Goal: Transaction & Acquisition: Purchase product/service

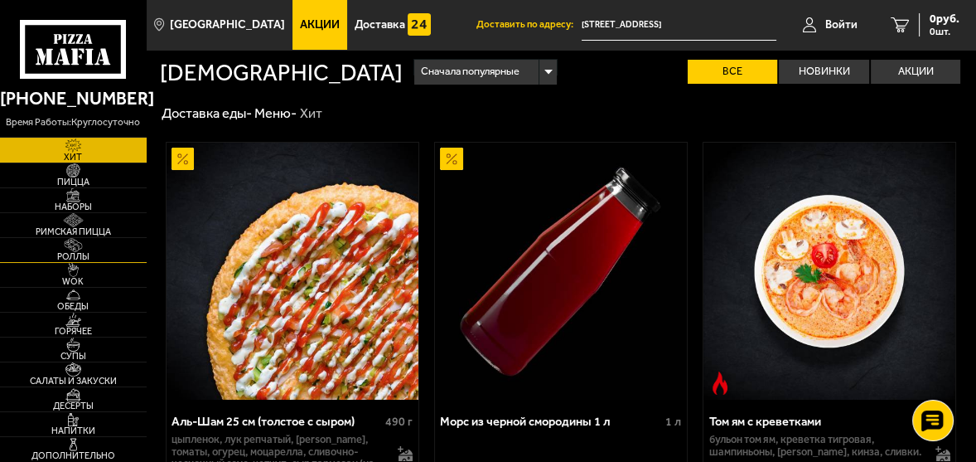
click at [64, 258] on span "Роллы" at bounding box center [73, 256] width 147 height 9
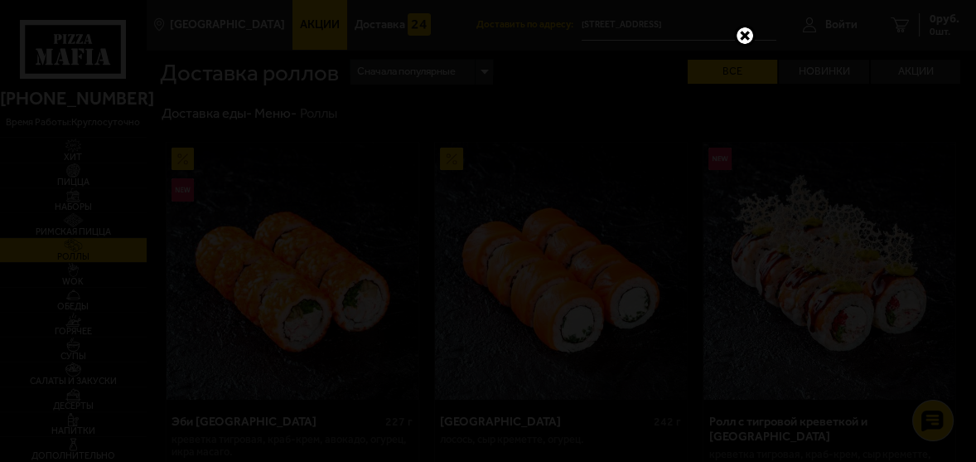
click at [737, 34] on link at bounding box center [745, 36] width 22 height 22
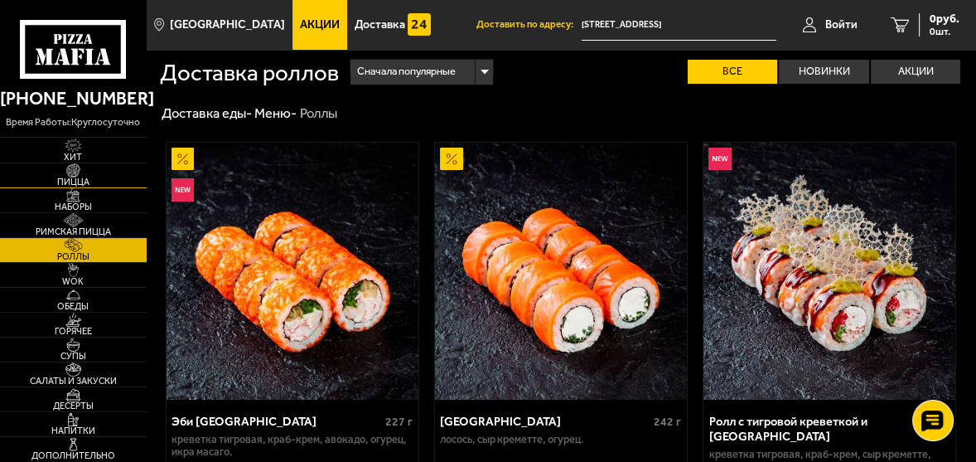
click at [83, 177] on img at bounding box center [73, 170] width 39 height 14
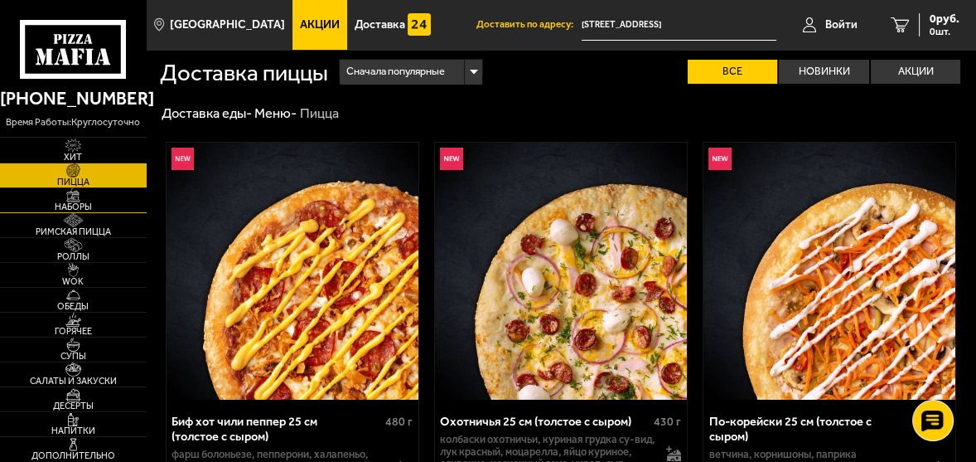
click at [76, 209] on span "Наборы" at bounding box center [73, 206] width 147 height 9
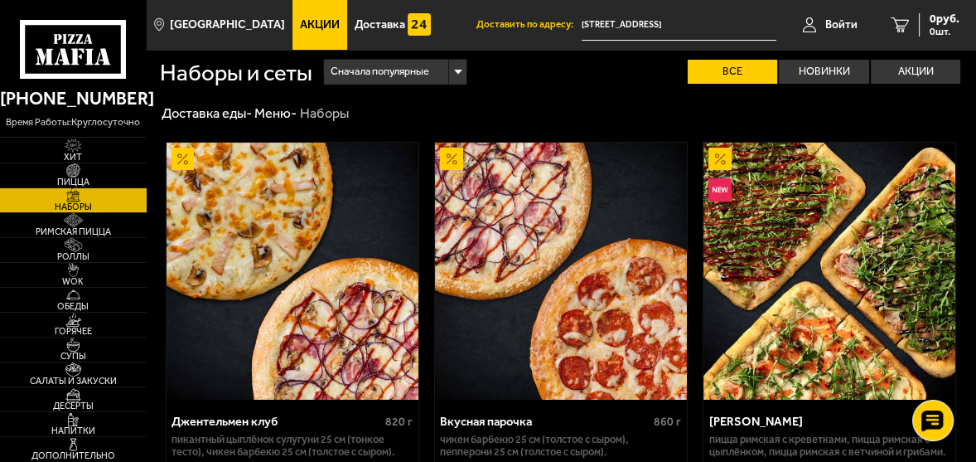
click at [300, 22] on span "Акции" at bounding box center [320, 25] width 40 height 12
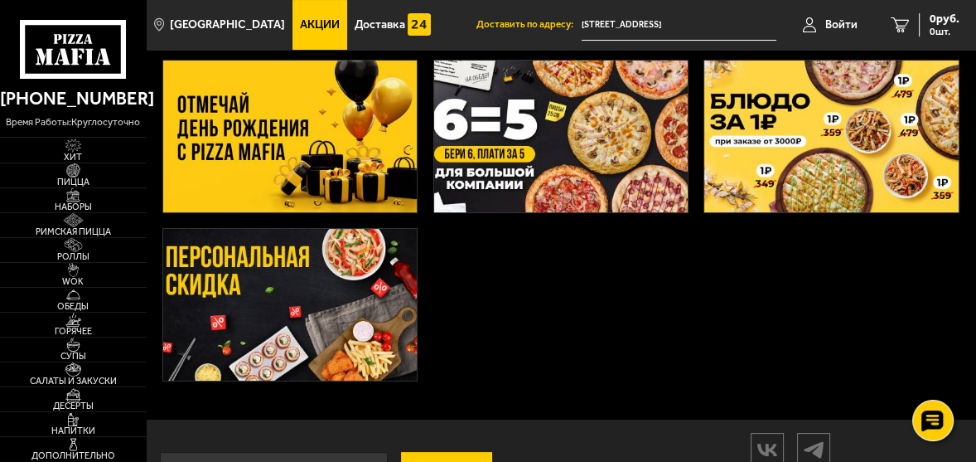
scroll to position [312, 0]
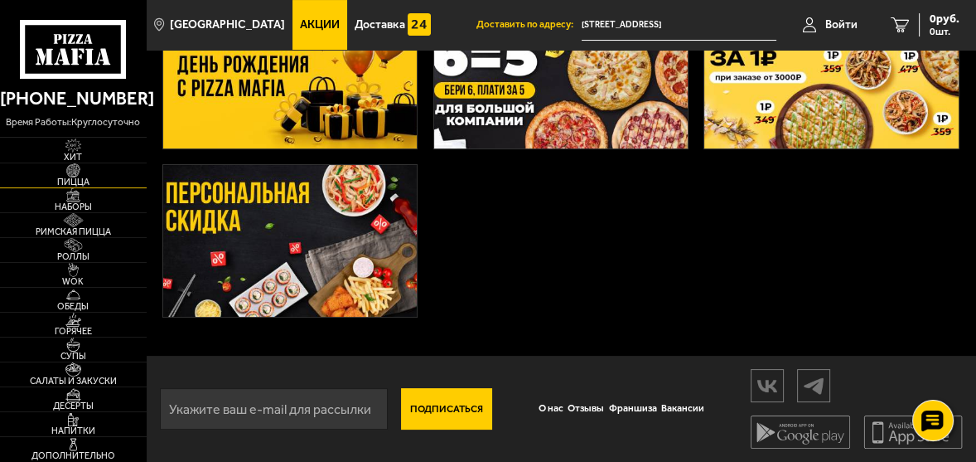
click at [70, 185] on span "Пицца" at bounding box center [73, 181] width 147 height 9
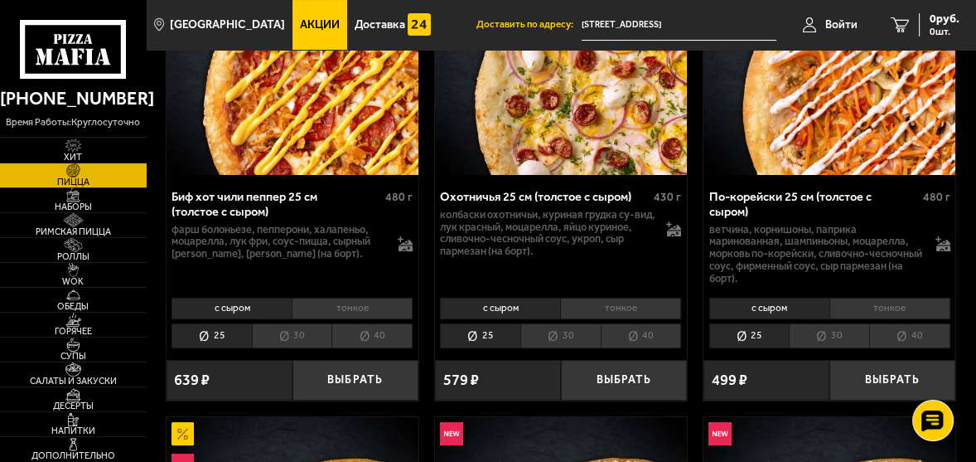
scroll to position [248, 0]
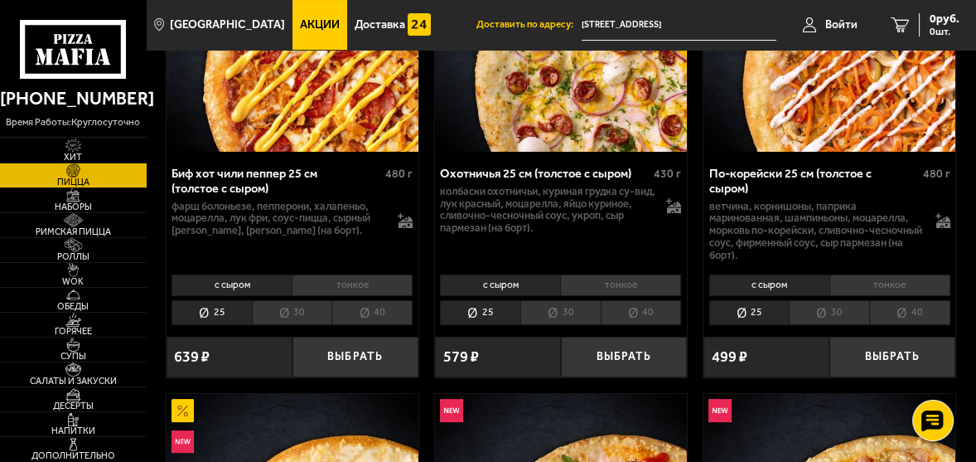
click at [366, 315] on li "40" at bounding box center [371, 312] width 81 height 25
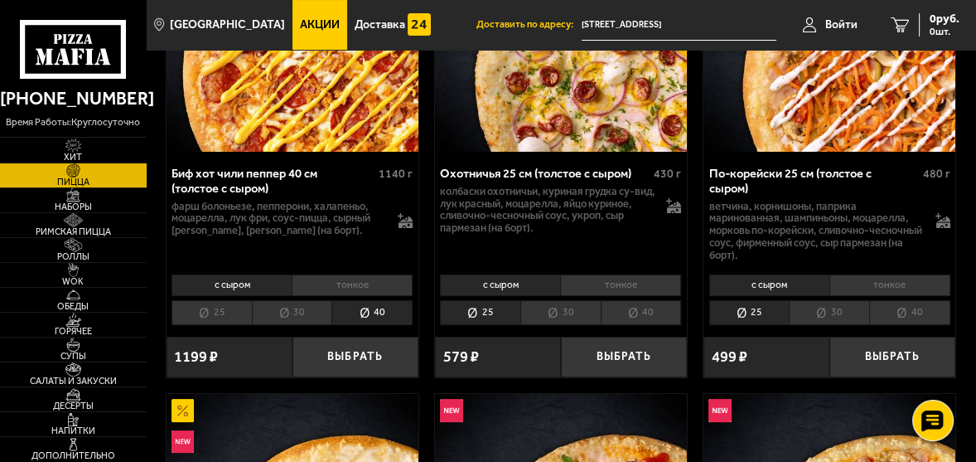
click at [365, 288] on li "тонкое" at bounding box center [352, 285] width 121 height 22
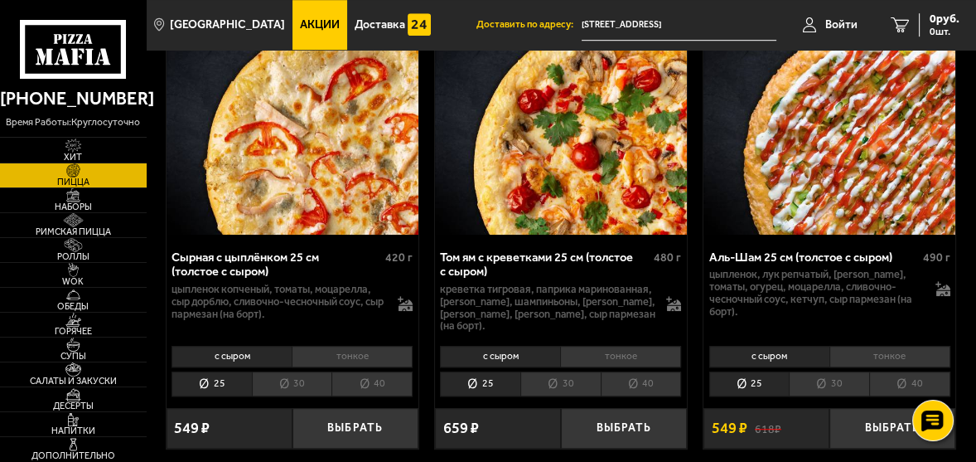
scroll to position [1160, 0]
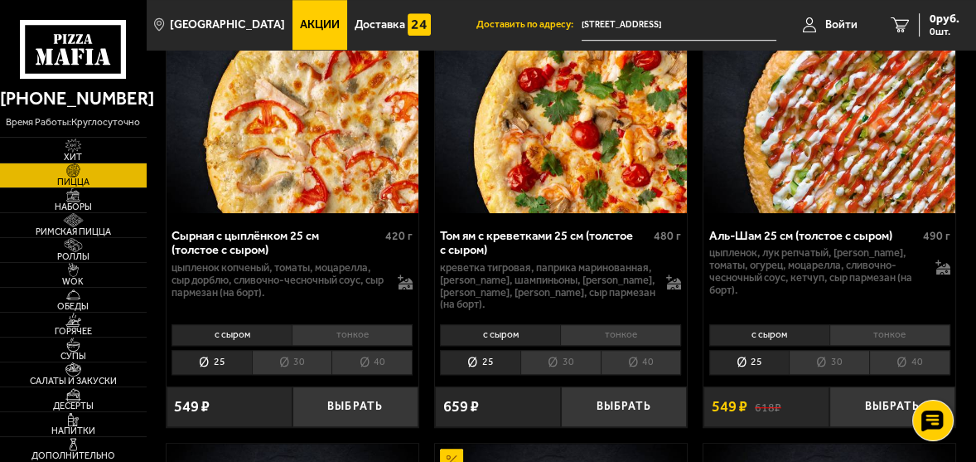
click at [902, 355] on li "40" at bounding box center [909, 362] width 81 height 25
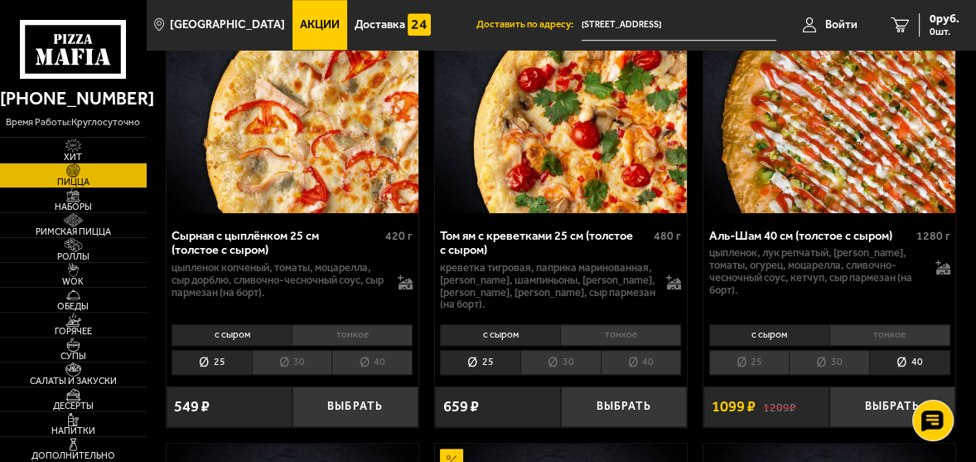
click at [895, 326] on li "тонкое" at bounding box center [889, 335] width 121 height 22
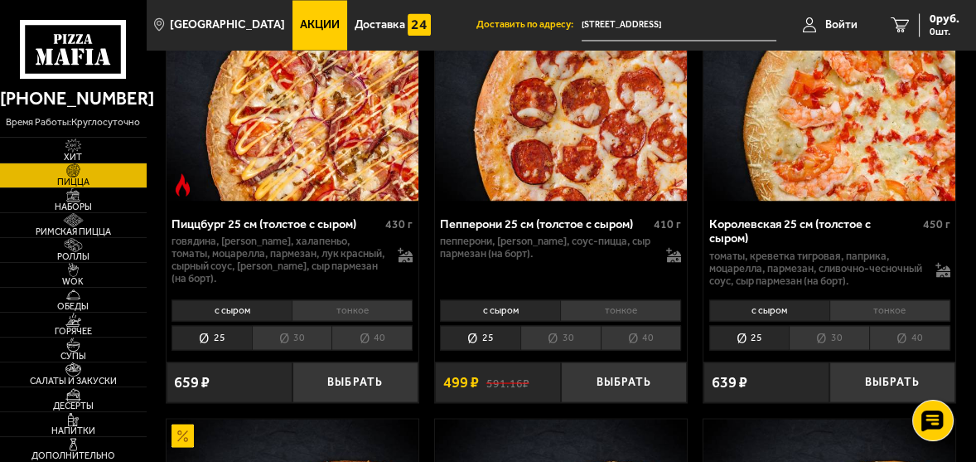
scroll to position [3149, 0]
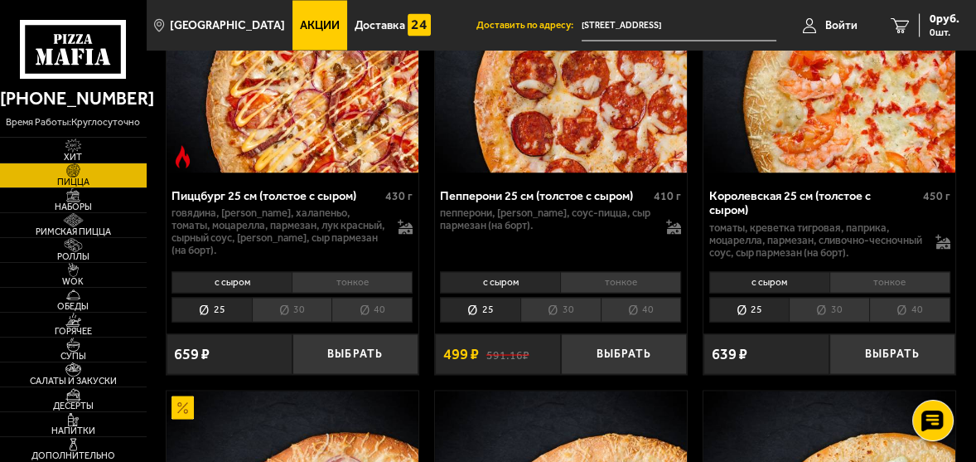
click at [374, 318] on li "40" at bounding box center [371, 309] width 81 height 25
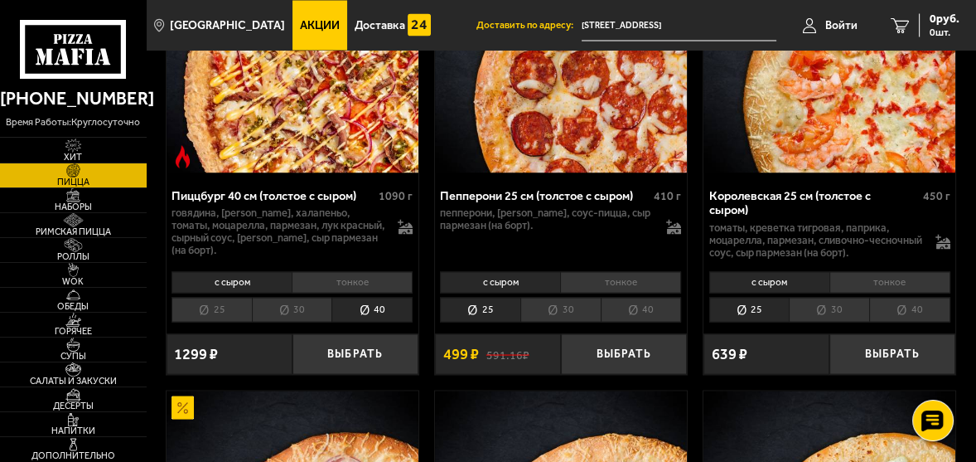
click at [373, 288] on li "тонкое" at bounding box center [352, 282] width 121 height 22
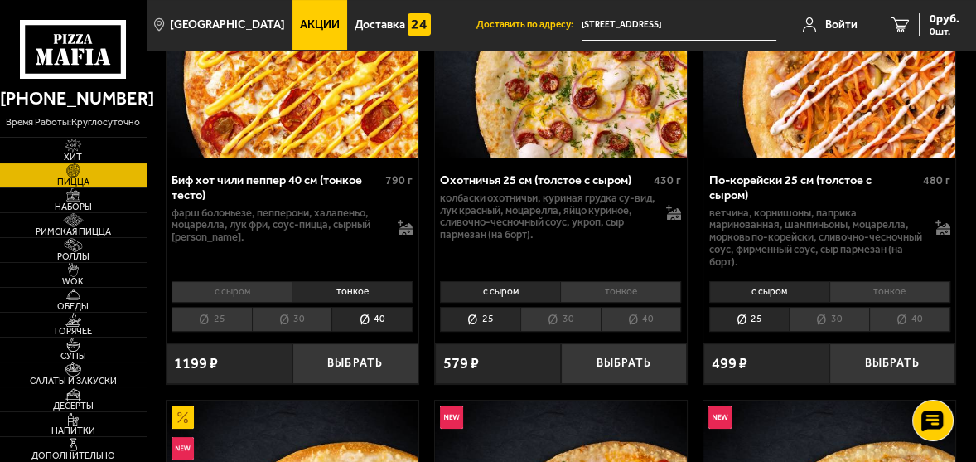
scroll to position [248, 0]
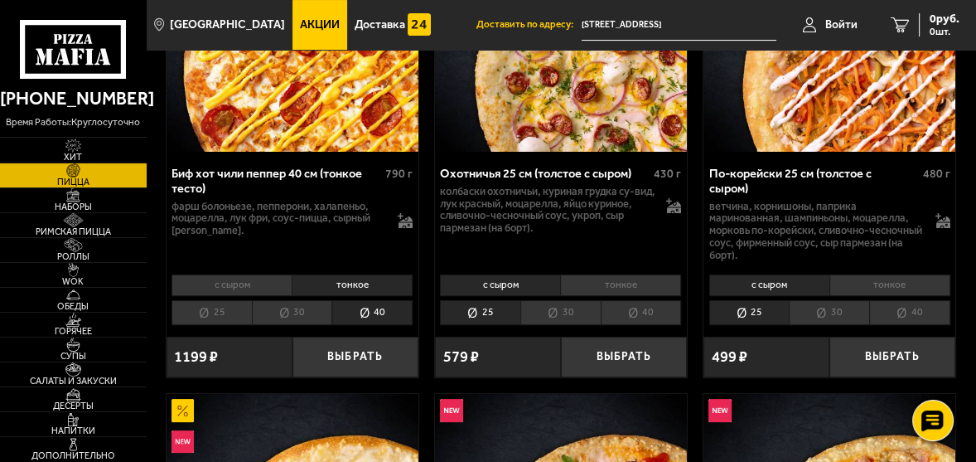
click at [341, 283] on li "тонкое" at bounding box center [352, 285] width 121 height 22
click at [297, 317] on li "30" at bounding box center [292, 312] width 80 height 25
click at [358, 312] on li "40" at bounding box center [371, 312] width 81 height 25
click at [286, 313] on li "30" at bounding box center [292, 312] width 80 height 25
click at [336, 355] on button "Выбрать" at bounding box center [355, 356] width 126 height 41
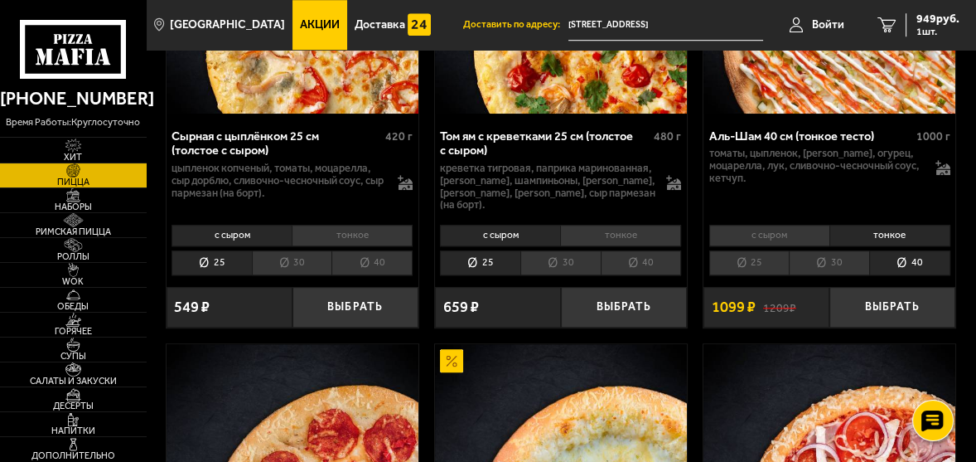
scroll to position [1160, 0]
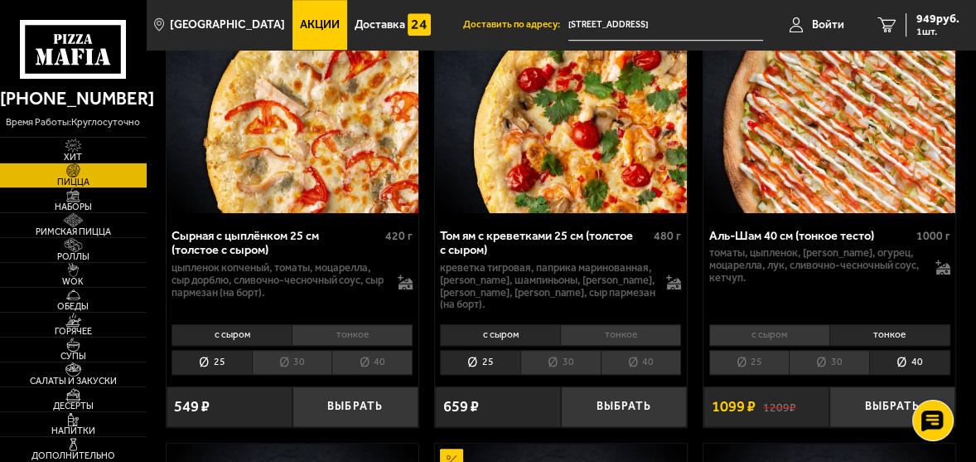
click at [846, 350] on li "30" at bounding box center [829, 362] width 80 height 25
click at [905, 354] on li "40" at bounding box center [909, 362] width 81 height 25
click at [887, 395] on button "Выбрать" at bounding box center [892, 406] width 126 height 41
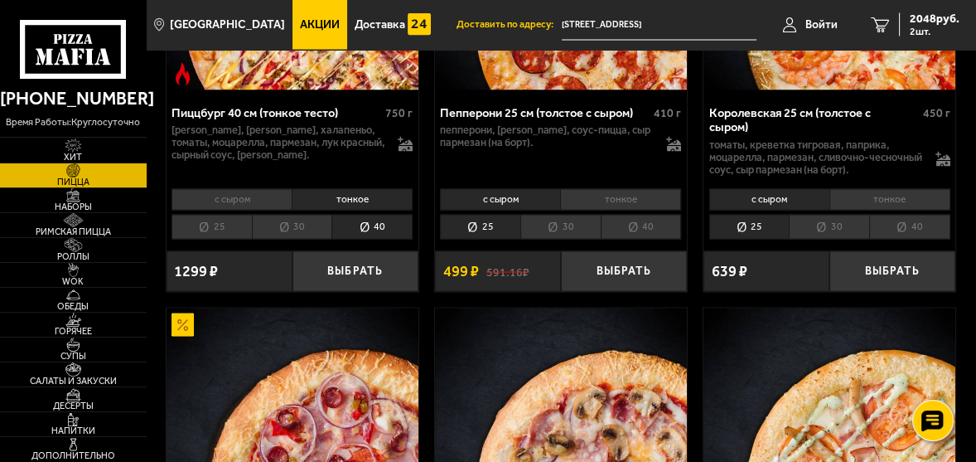
scroll to position [3149, 0]
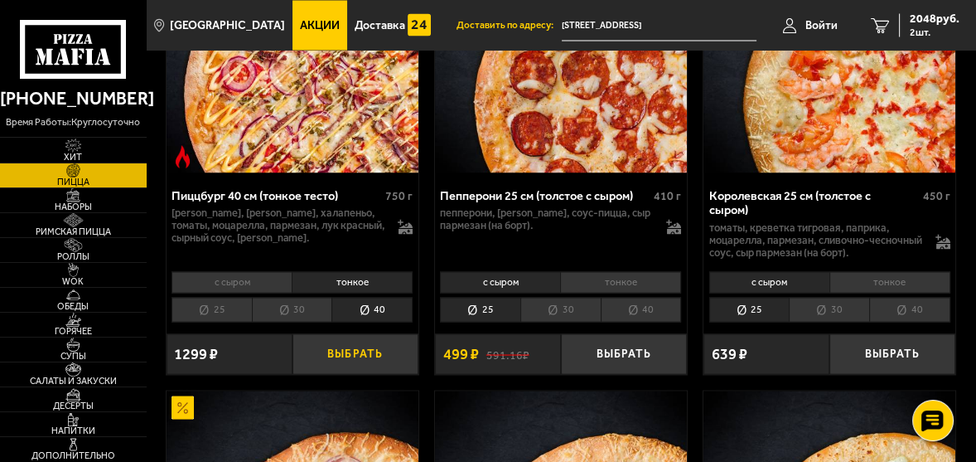
click at [369, 361] on button "Выбрать" at bounding box center [355, 353] width 126 height 41
click at [70, 261] on span "Роллы" at bounding box center [73, 256] width 147 height 9
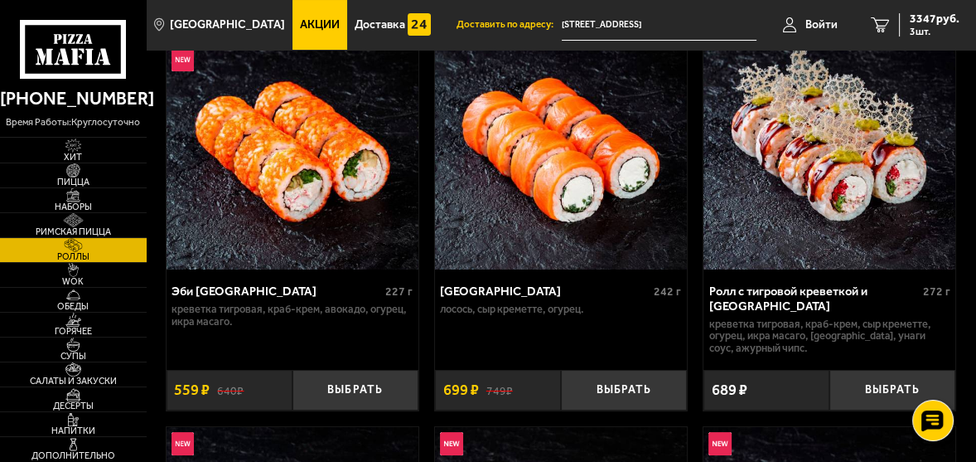
scroll to position [82, 0]
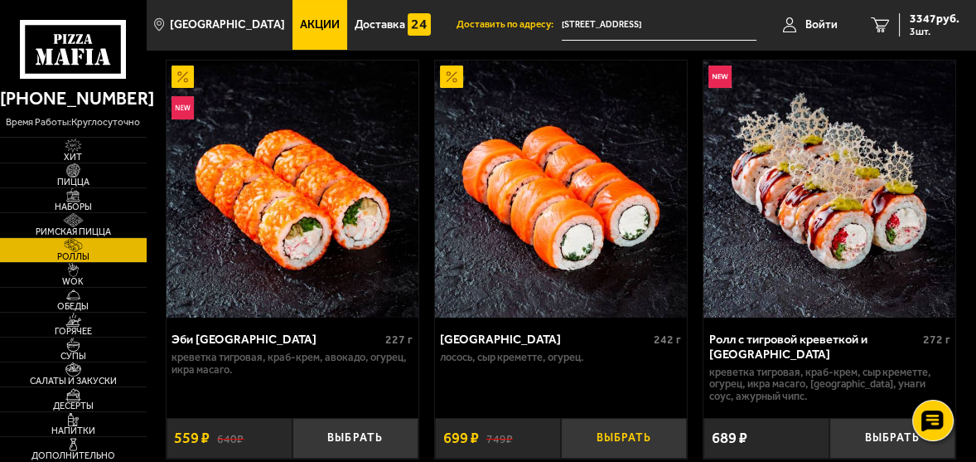
click at [628, 434] on button "Выбрать" at bounding box center [624, 438] width 126 height 41
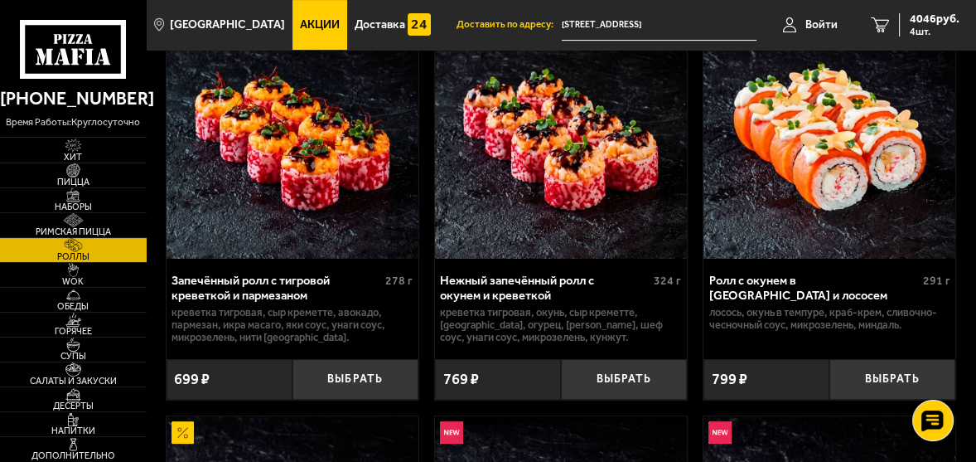
scroll to position [580, 0]
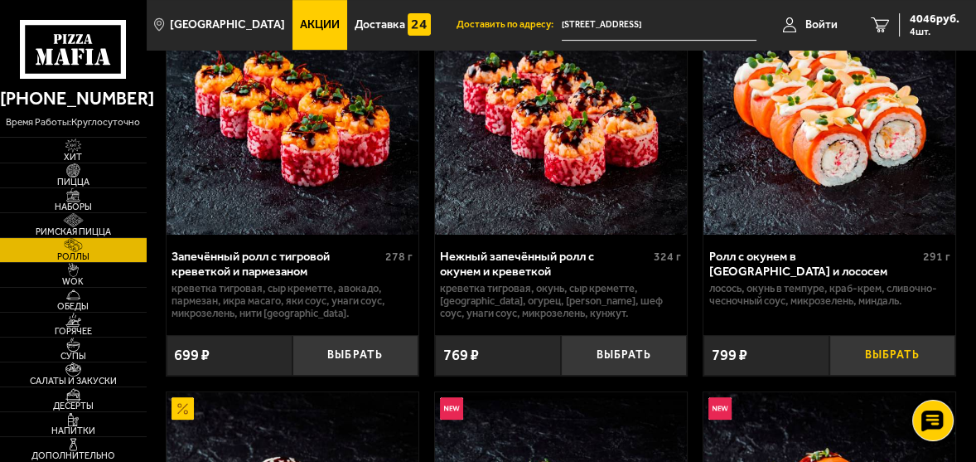
click at [881, 354] on button "Выбрать" at bounding box center [892, 355] width 126 height 41
click at [92, 374] on img at bounding box center [73, 369] width 39 height 14
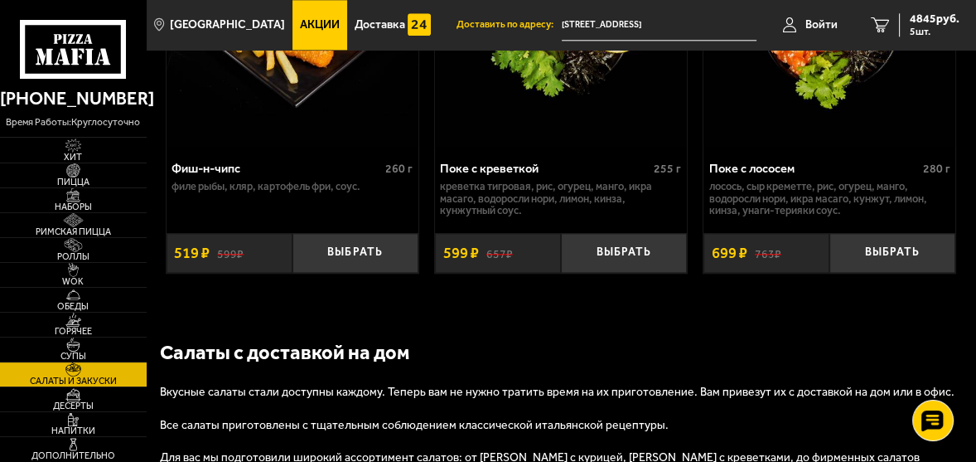
scroll to position [2171, 0]
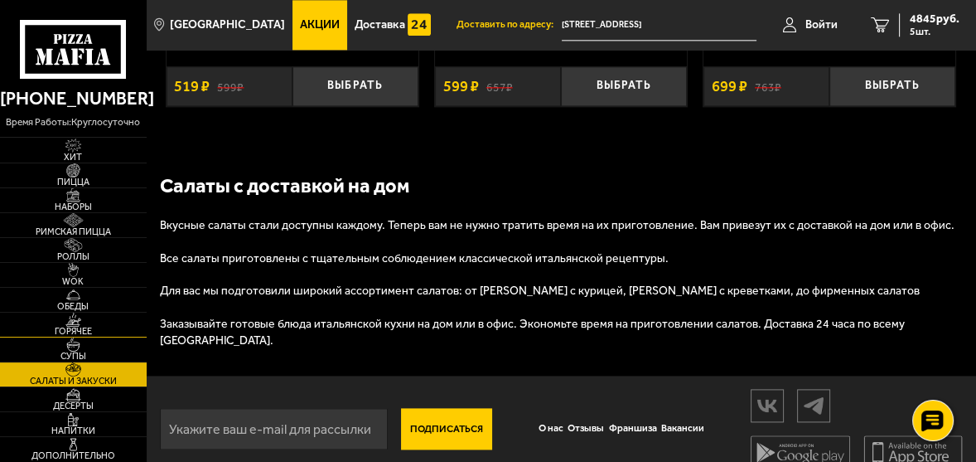
click at [76, 326] on img at bounding box center [73, 319] width 39 height 14
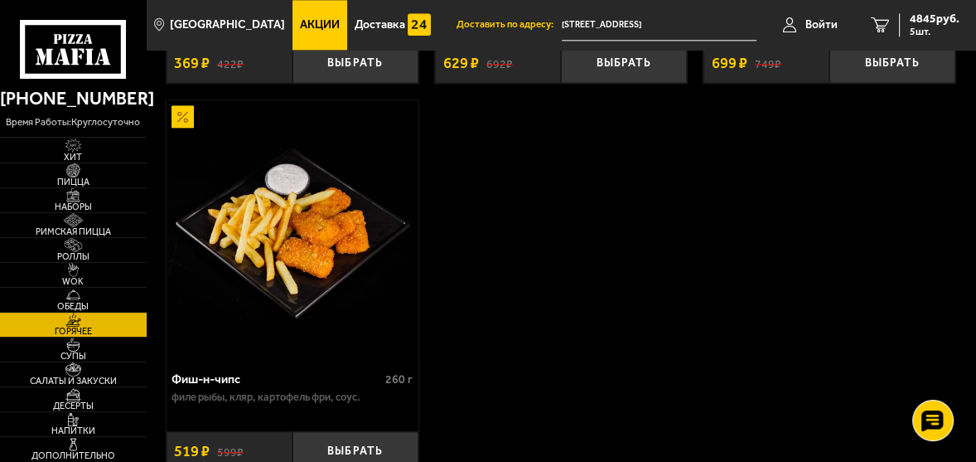
scroll to position [2236, 0]
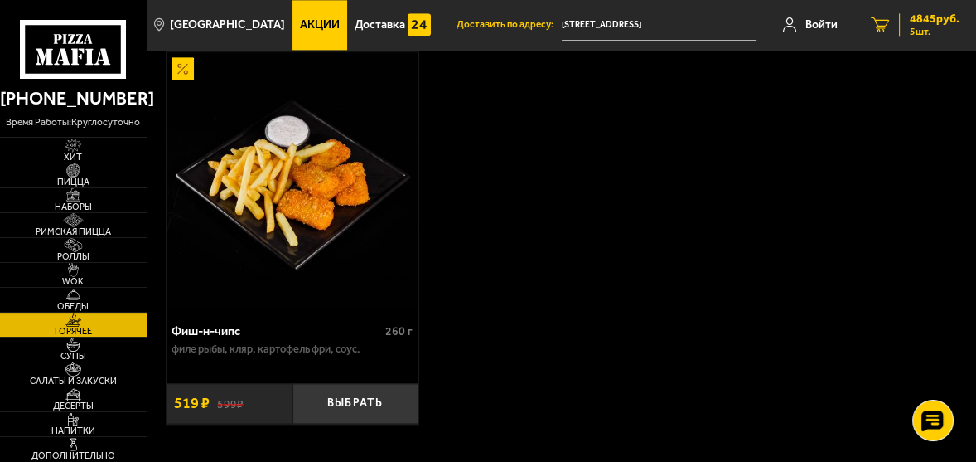
click at [940, 22] on span "4845 руб." at bounding box center [935, 19] width 50 height 12
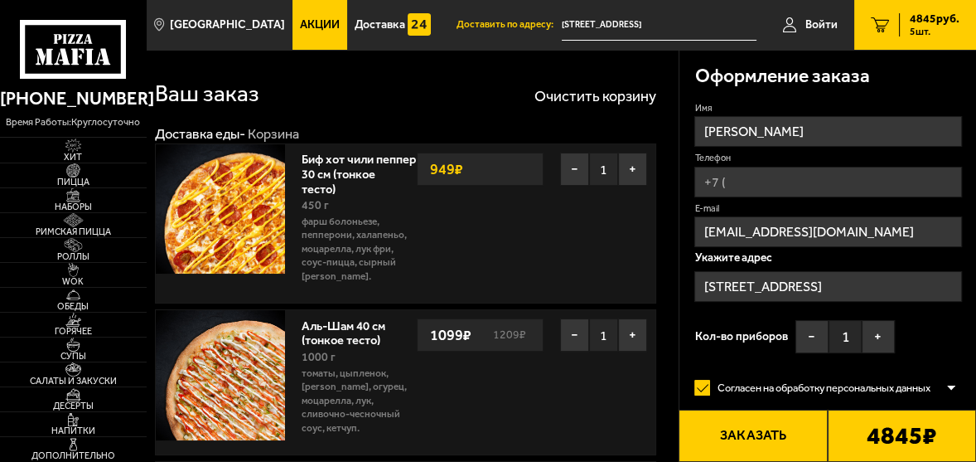
type input "[STREET_ADDRESS]"
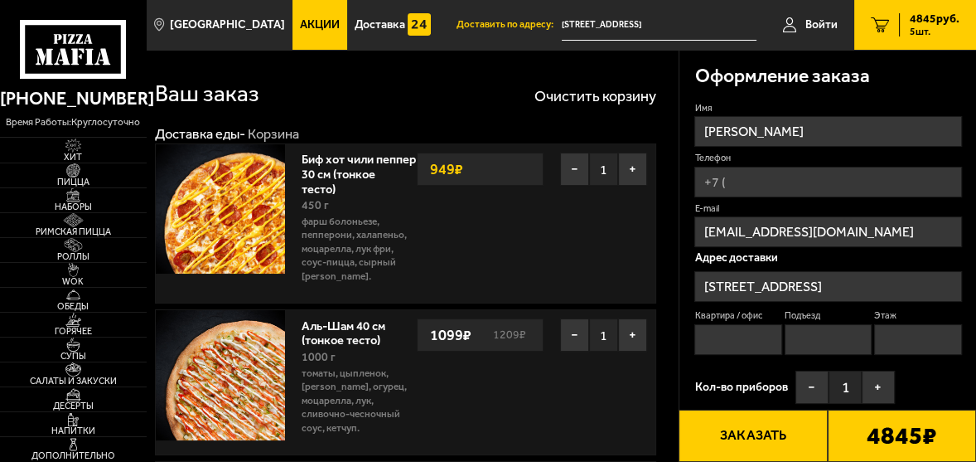
click at [800, 189] on input "Телефон" at bounding box center [827, 182] width 267 height 31
click at [844, 184] on input "[PHONE_NUMBER]" at bounding box center [827, 182] width 267 height 31
drag, startPoint x: 824, startPoint y: 184, endPoint x: 694, endPoint y: 186, distance: 130.1
click at [694, 186] on input "[PHONE_NUMBER]" at bounding box center [827, 182] width 267 height 31
type input "[PHONE_NUMBER]"
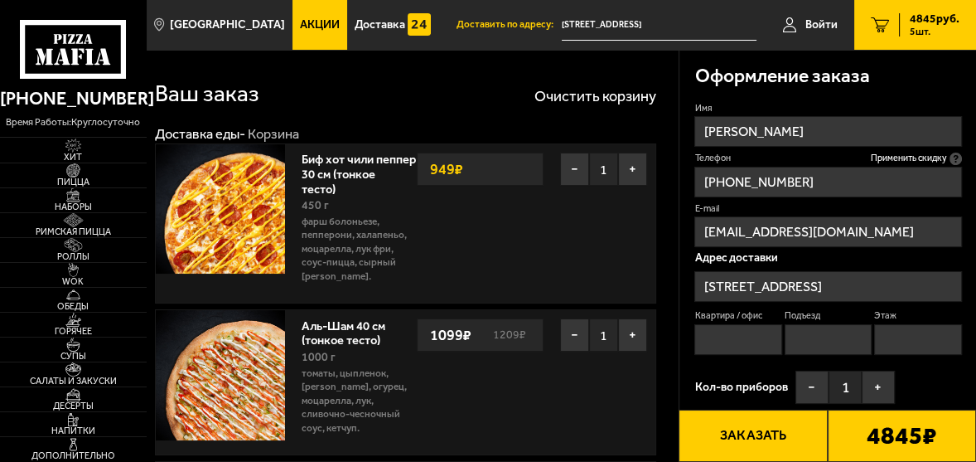
click at [969, 185] on div "Оформление заказа Имя [PERSON_NAME] Телефон Применить скидку Вы будете зарегист…" at bounding box center [827, 404] width 297 height 708
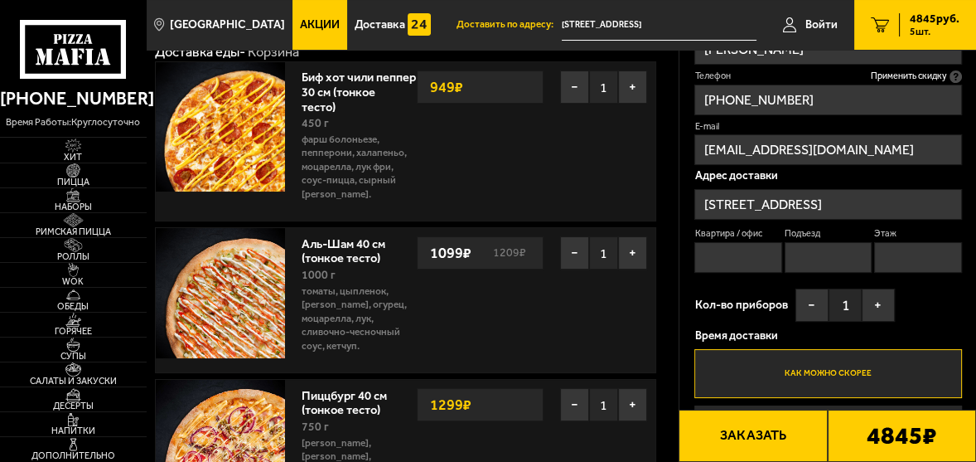
scroll to position [166, 0]
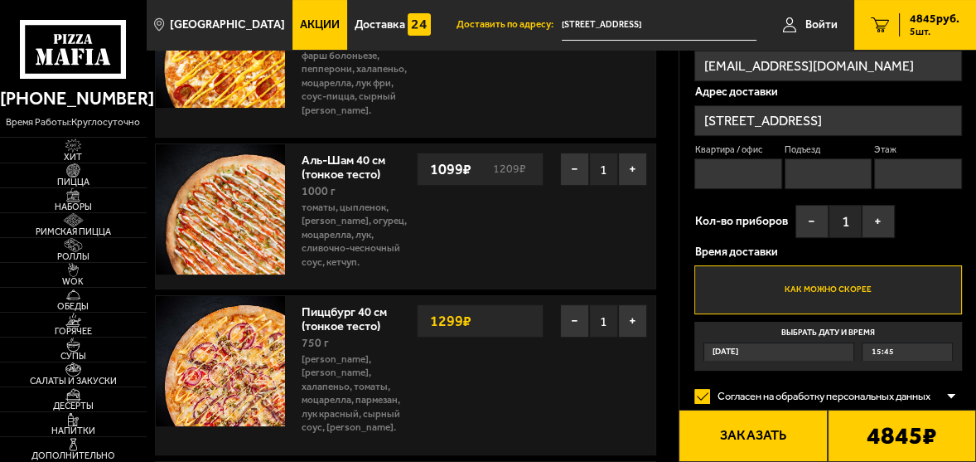
click at [736, 172] on input "Квартира / офис" at bounding box center [737, 173] width 87 height 31
type input "35"
click at [816, 189] on input "Подъезд" at bounding box center [828, 173] width 87 height 31
type input "2"
click at [915, 181] on input "Этаж" at bounding box center [917, 173] width 87 height 31
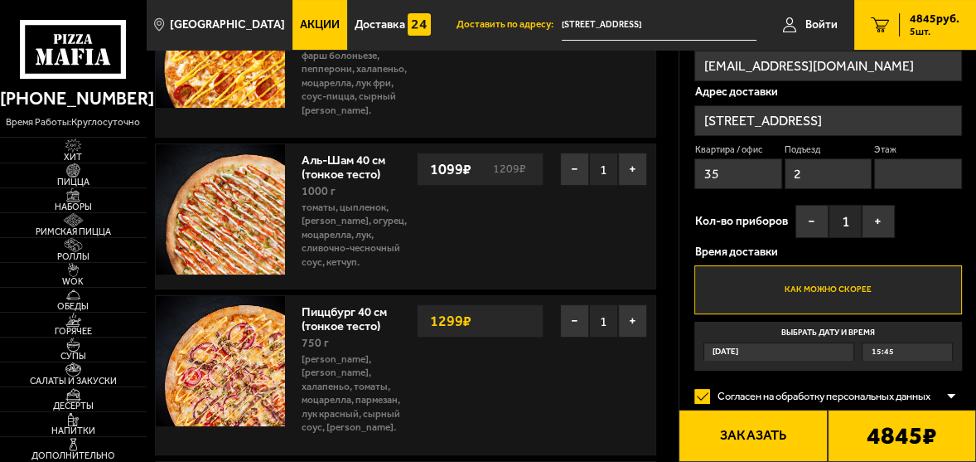
type input "4"
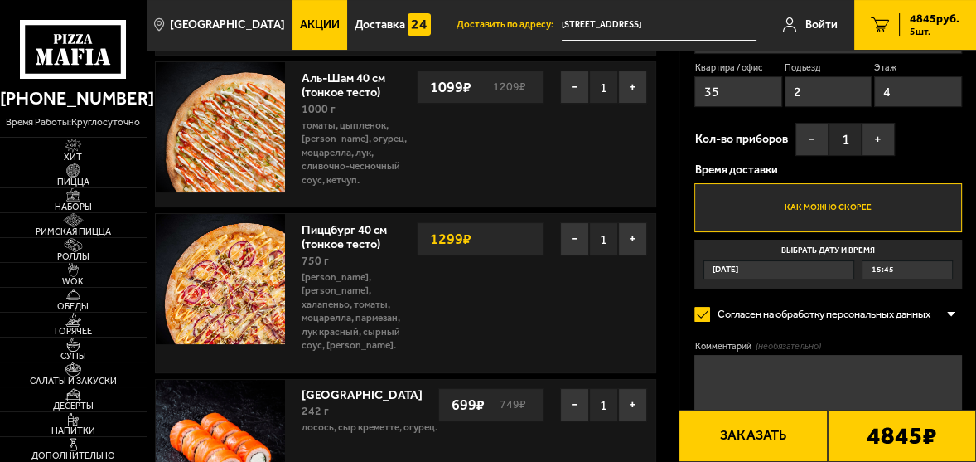
click at [858, 204] on label "Как можно скорее" at bounding box center [827, 207] width 267 height 49
click at [0, 0] on input "Как можно скорее" at bounding box center [0, 0] width 0 height 0
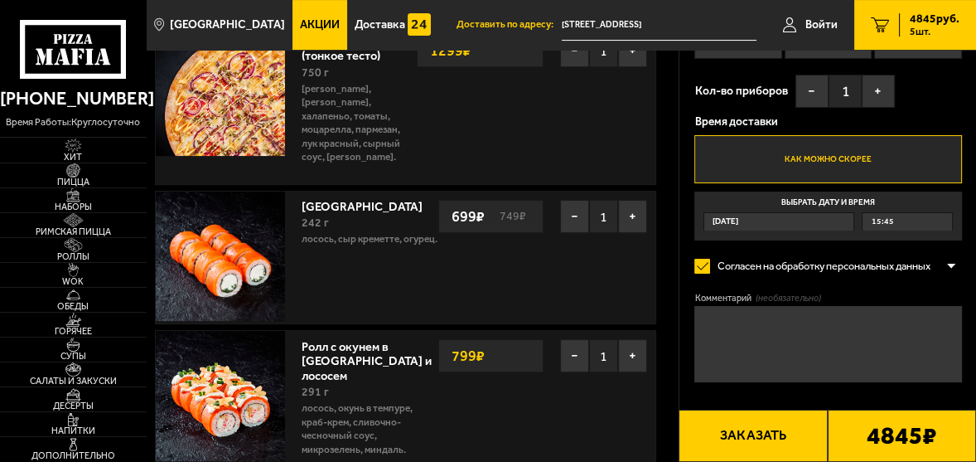
scroll to position [496, 0]
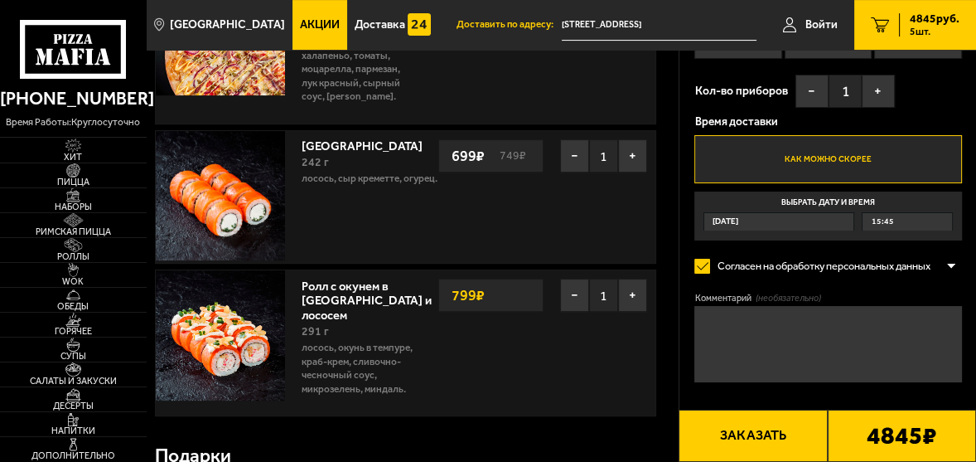
click at [766, 430] on button "Заказать" at bounding box center [753, 435] width 148 height 52
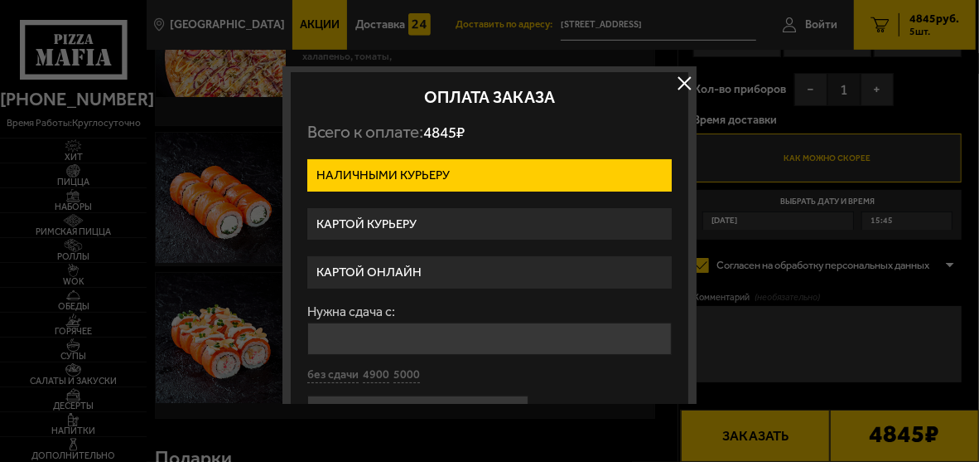
click at [467, 219] on label "Картой курьеру" at bounding box center [489, 224] width 365 height 32
click at [0, 0] on input "Картой курьеру" at bounding box center [0, 0] width 0 height 0
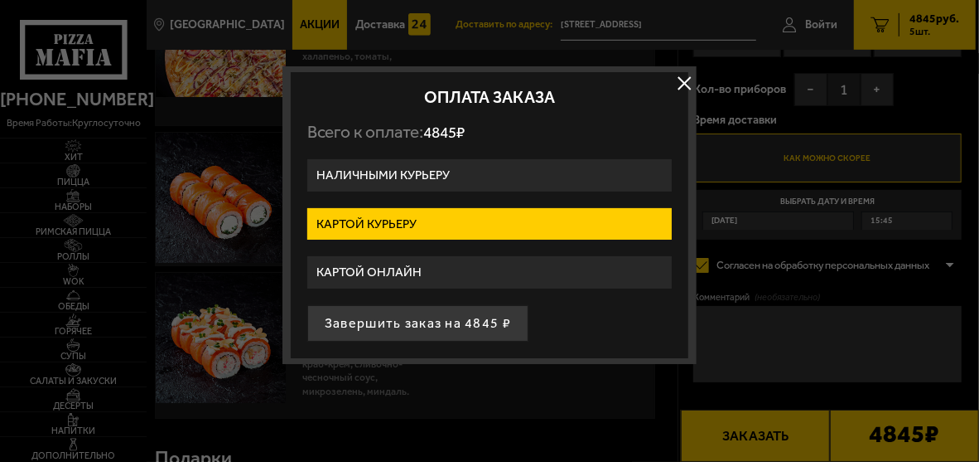
click at [683, 85] on button "button" at bounding box center [684, 83] width 25 height 25
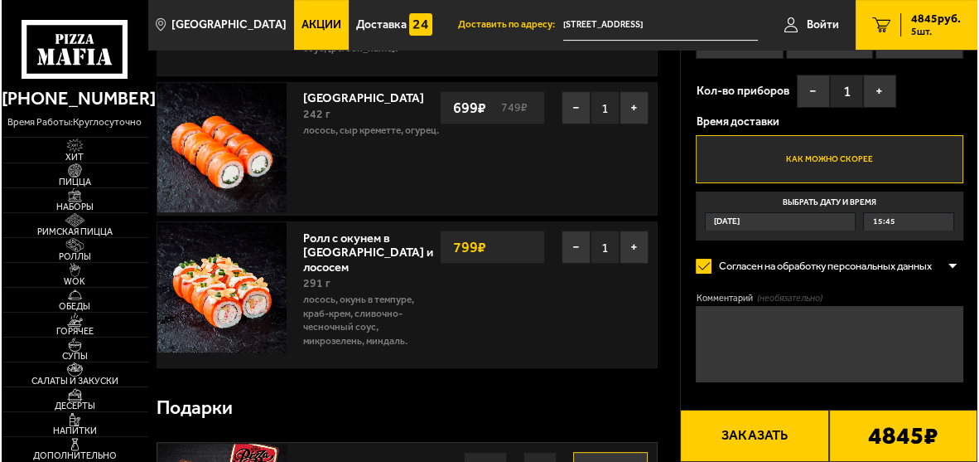
scroll to position [580, 0]
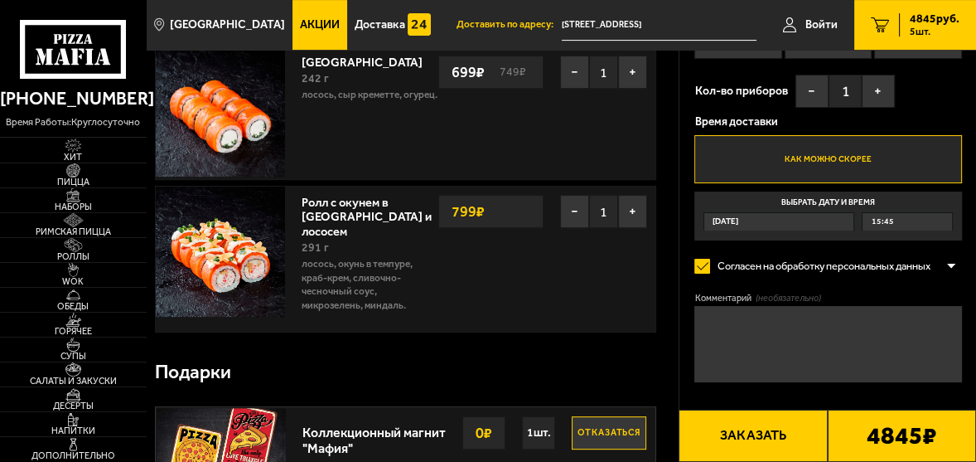
click at [760, 431] on button "Заказать" at bounding box center [753, 435] width 148 height 52
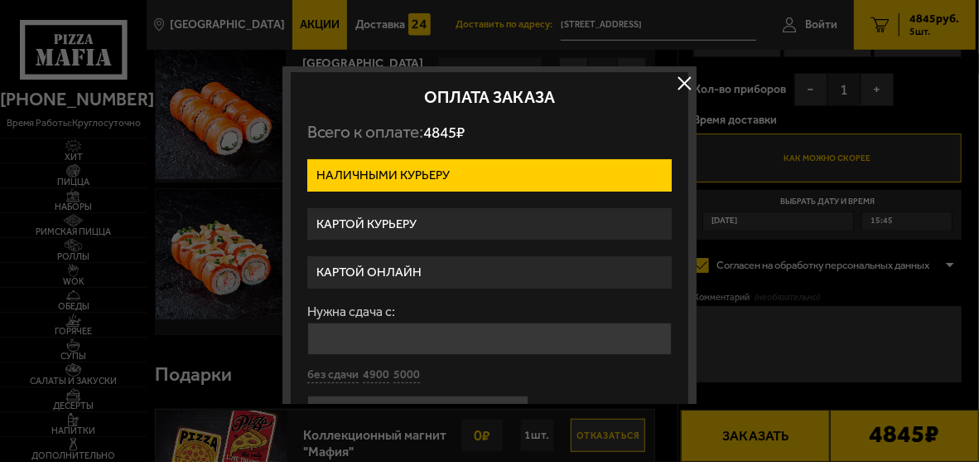
click at [415, 220] on label "Картой курьеру" at bounding box center [489, 224] width 365 height 32
click at [0, 0] on input "Картой курьеру" at bounding box center [0, 0] width 0 height 0
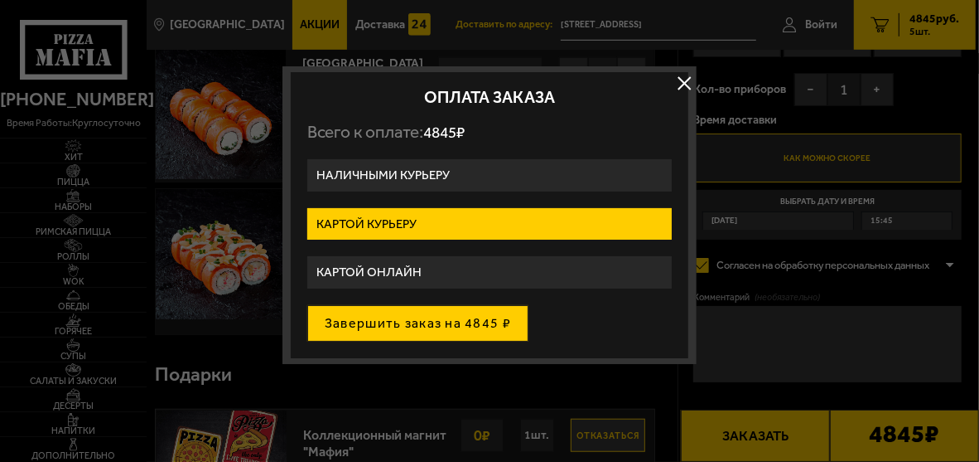
click at [465, 321] on button "Завершить заказ на 4845 ₽" at bounding box center [417, 323] width 221 height 36
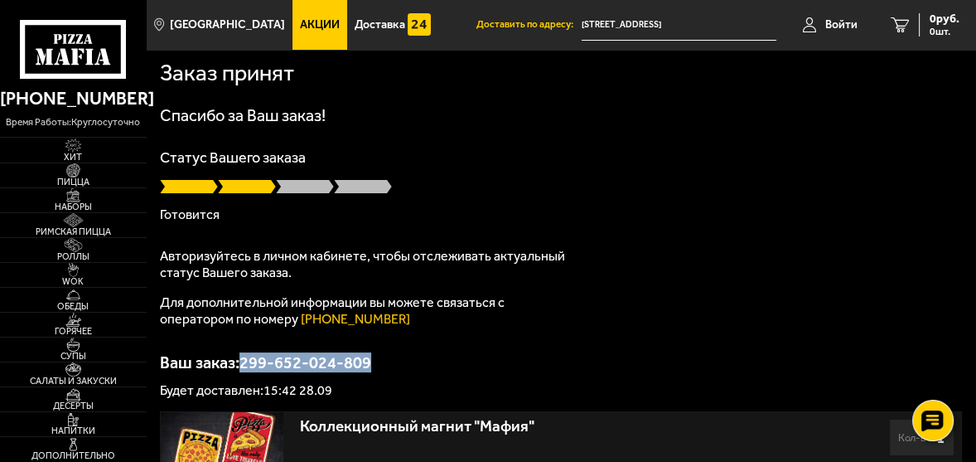
drag, startPoint x: 371, startPoint y: 354, endPoint x: 247, endPoint y: 355, distance: 124.3
click at [247, 355] on p "Ваш заказ: 299-652-024-809" at bounding box center [561, 362] width 802 height 17
copy p "299-652-024-809"
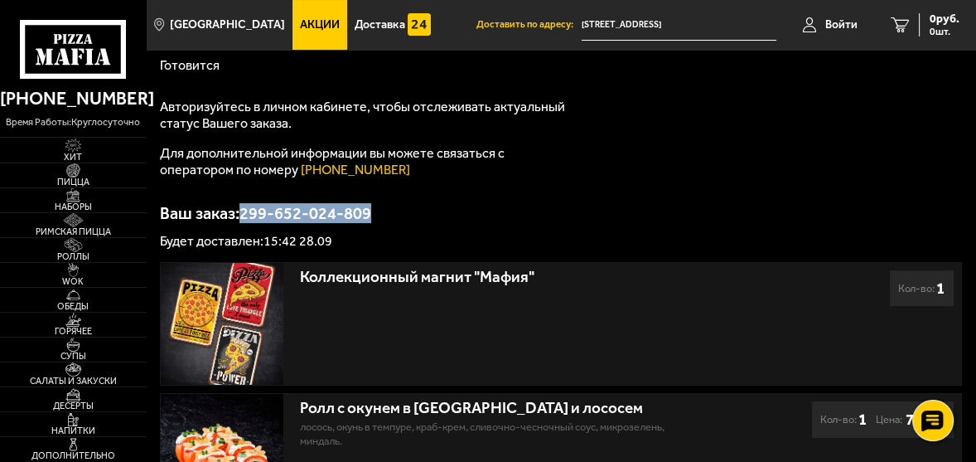
scroll to position [166, 0]
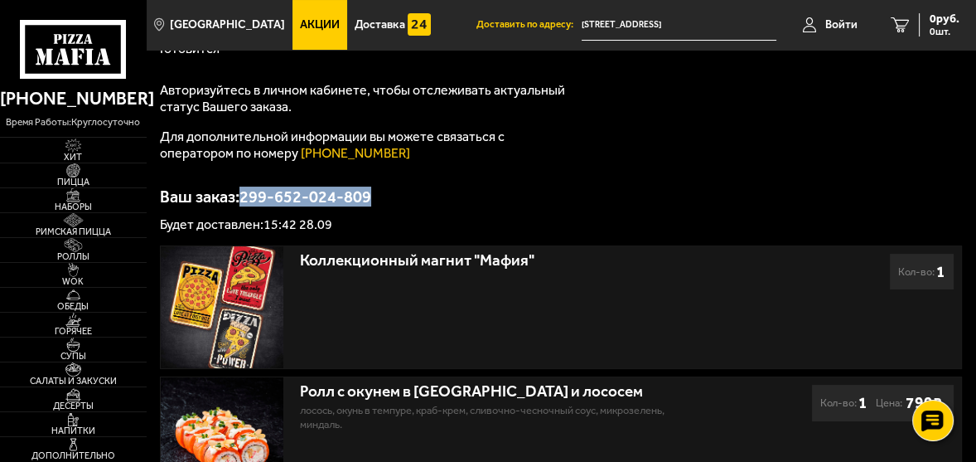
click at [760, 192] on p "Ваш заказ: 299-652-024-809" at bounding box center [561, 196] width 802 height 17
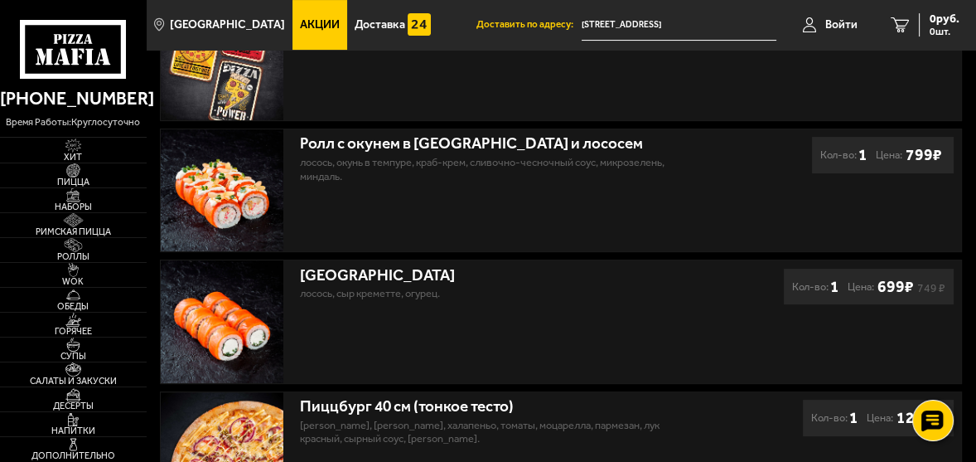
scroll to position [0, 0]
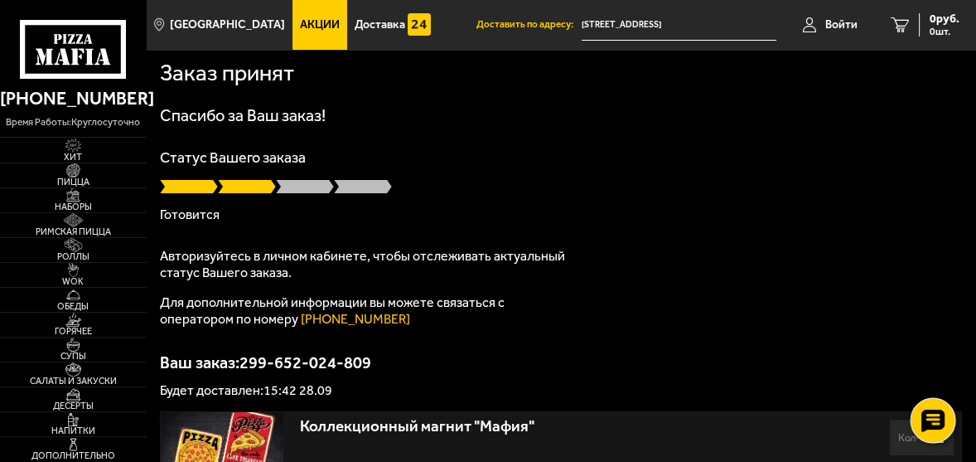
click at [929, 419] on icon at bounding box center [933, 419] width 24 height 23
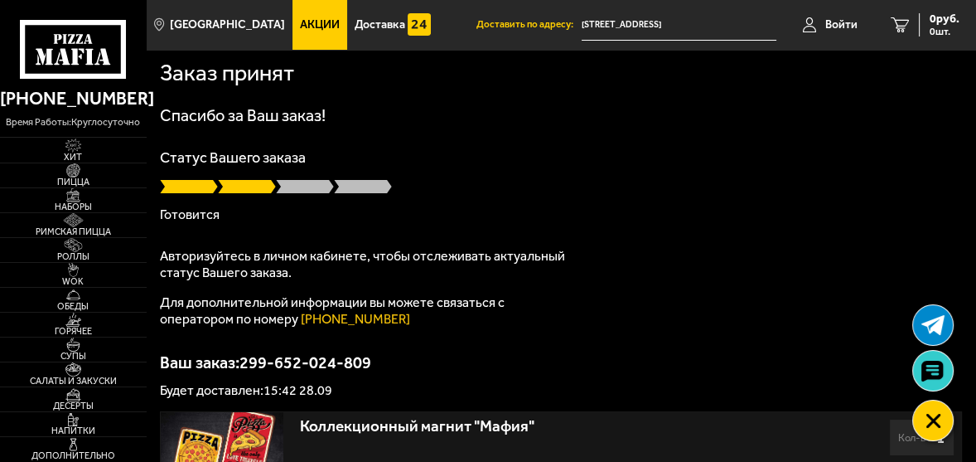
drag, startPoint x: 934, startPoint y: 365, endPoint x: 577, endPoint y: 94, distance: 448.3
click at [938, 377] on use at bounding box center [933, 370] width 24 height 23
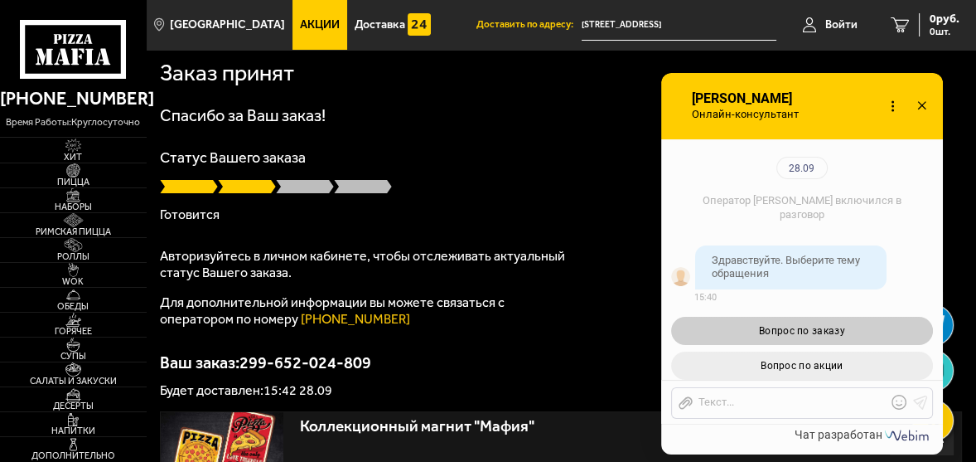
click at [830, 325] on span "Вопрос по заказу" at bounding box center [802, 331] width 86 height 12
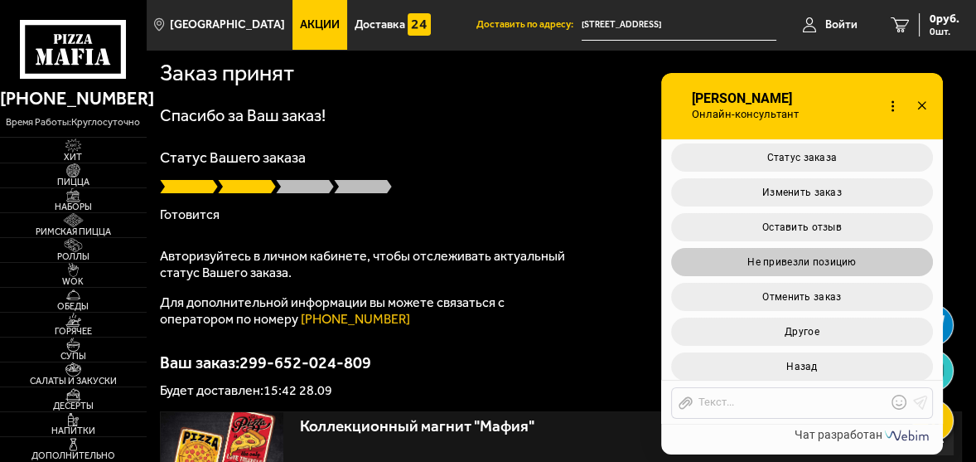
scroll to position [468, 0]
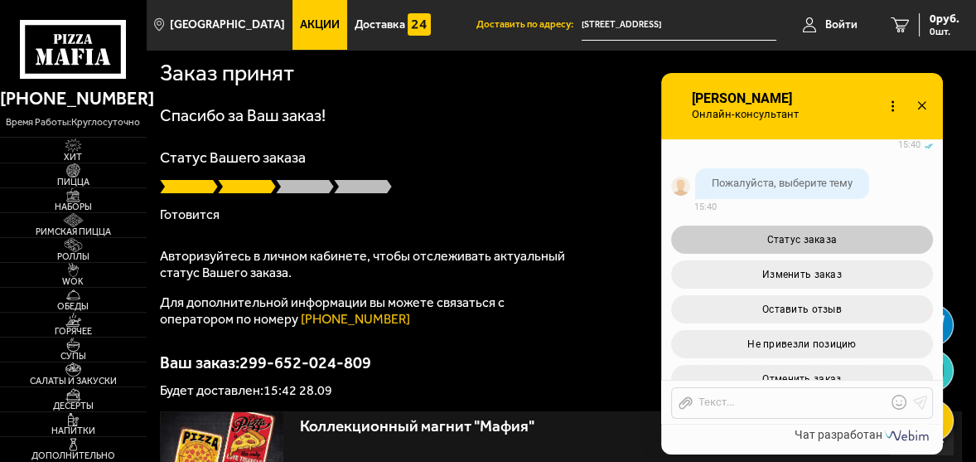
click at [810, 234] on span "Статус заказа" at bounding box center [801, 240] width 70 height 12
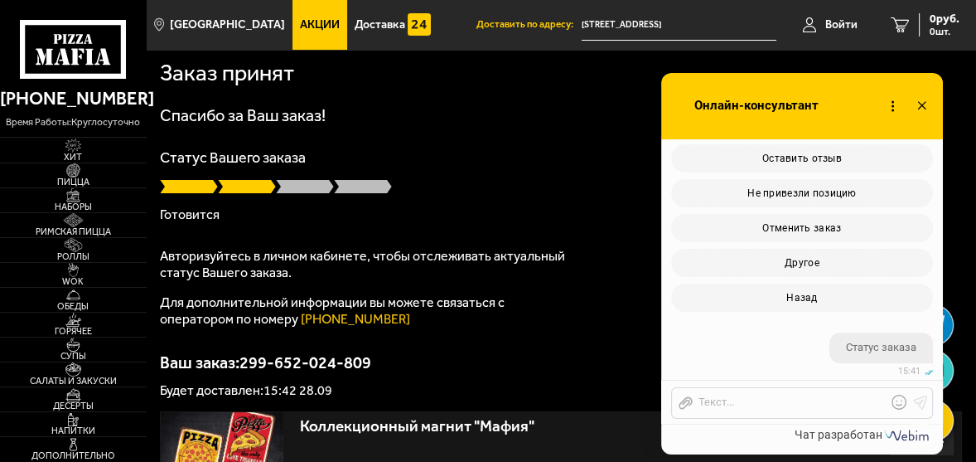
scroll to position [765, 0]
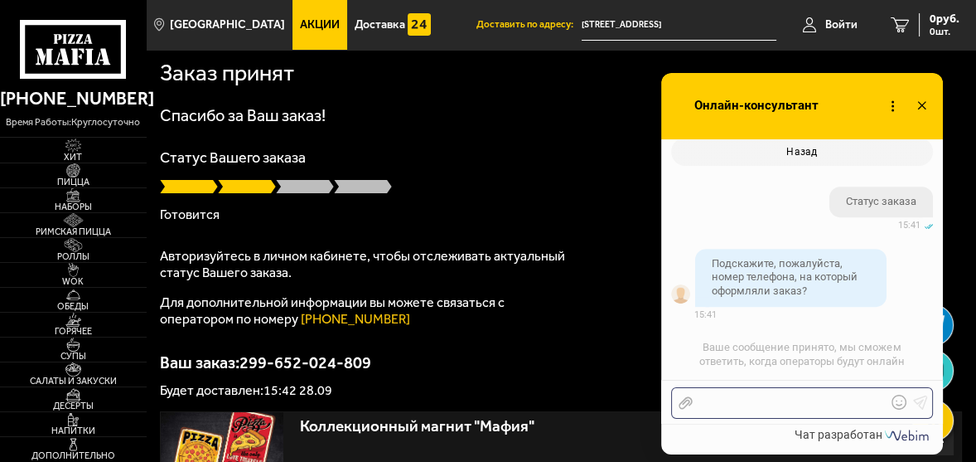
click at [731, 400] on div at bounding box center [790, 402] width 194 height 15
click at [921, 400] on use at bounding box center [920, 401] width 14 height 14
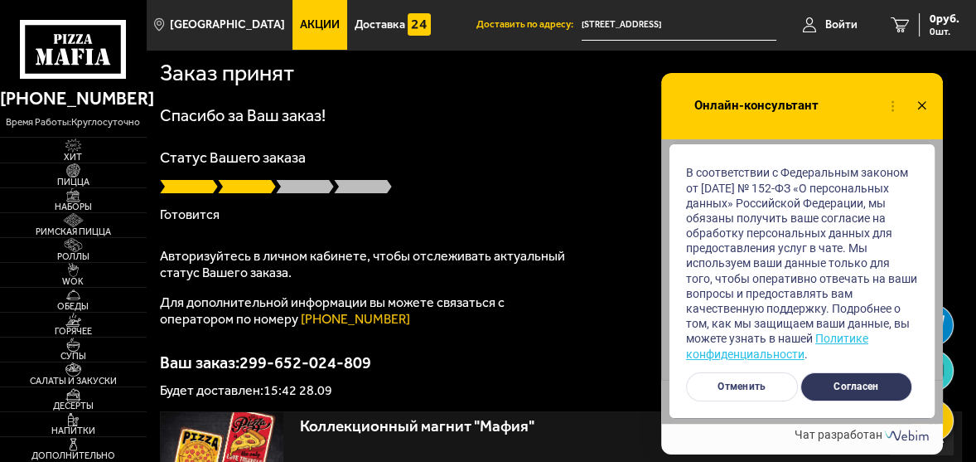
click at [867, 384] on button "Согласен" at bounding box center [856, 386] width 112 height 29
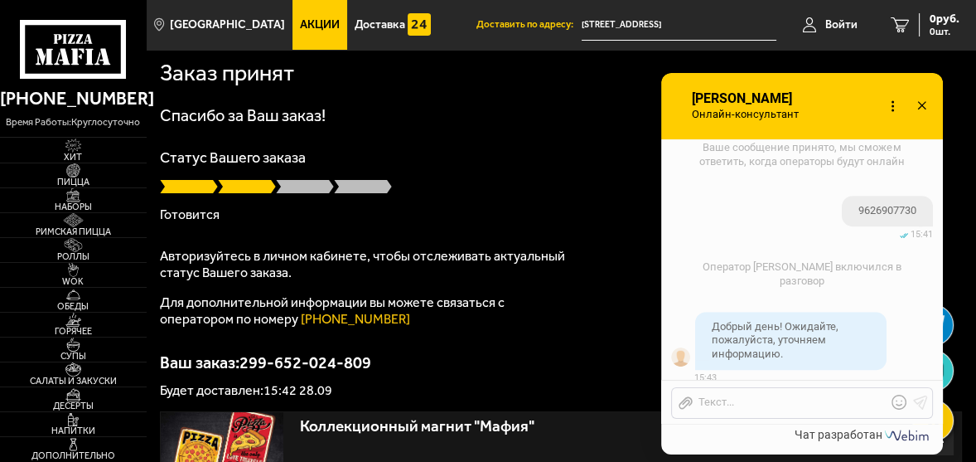
scroll to position [1018, 0]
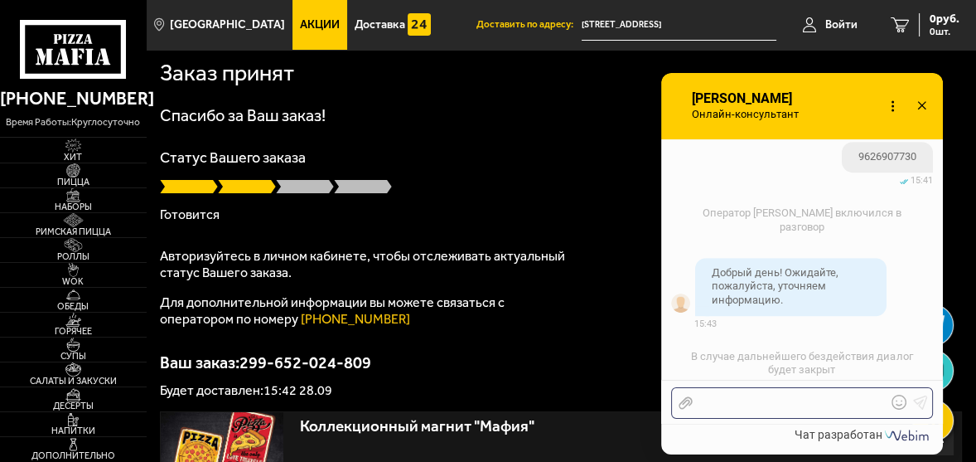
click at [745, 400] on div at bounding box center [790, 402] width 194 height 15
click at [922, 400] on use at bounding box center [920, 401] width 14 height 14
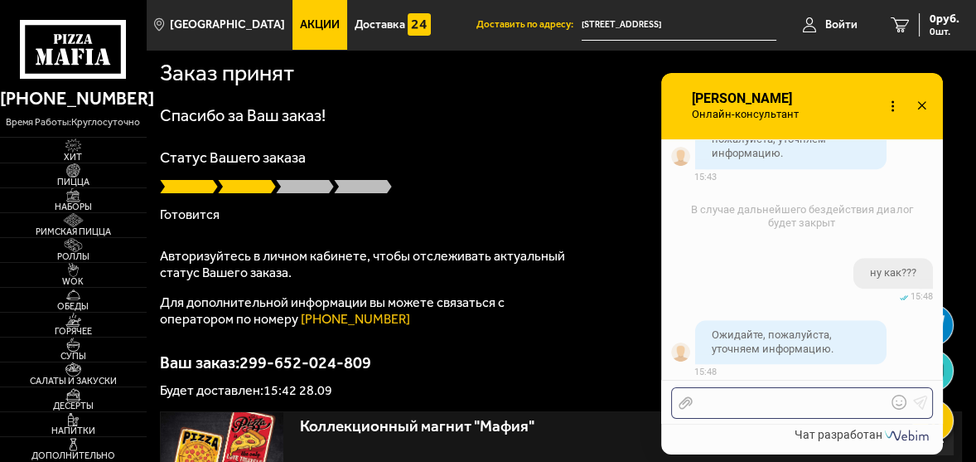
scroll to position [1328, 0]
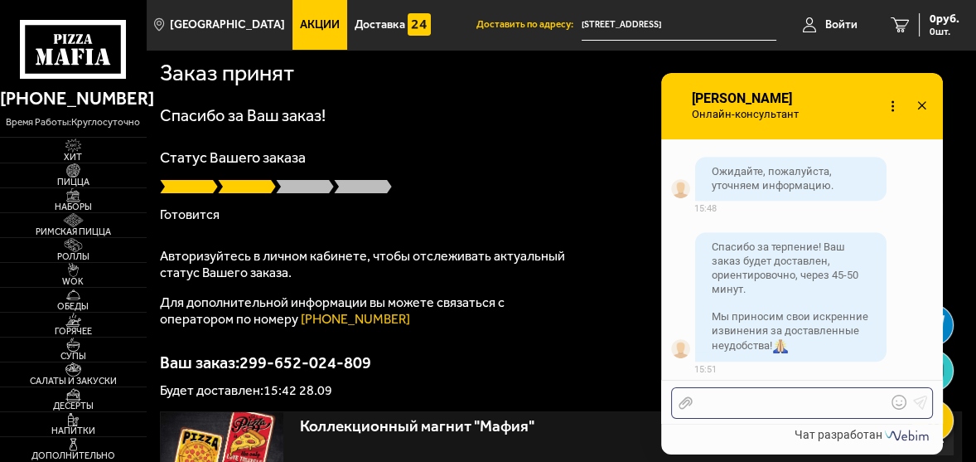
click at [737, 405] on div at bounding box center [790, 402] width 194 height 15
drag, startPoint x: 757, startPoint y: 400, endPoint x: 697, endPoint y: 403, distance: 60.5
click at [697, 403] on div "отменяй" at bounding box center [790, 402] width 194 height 15
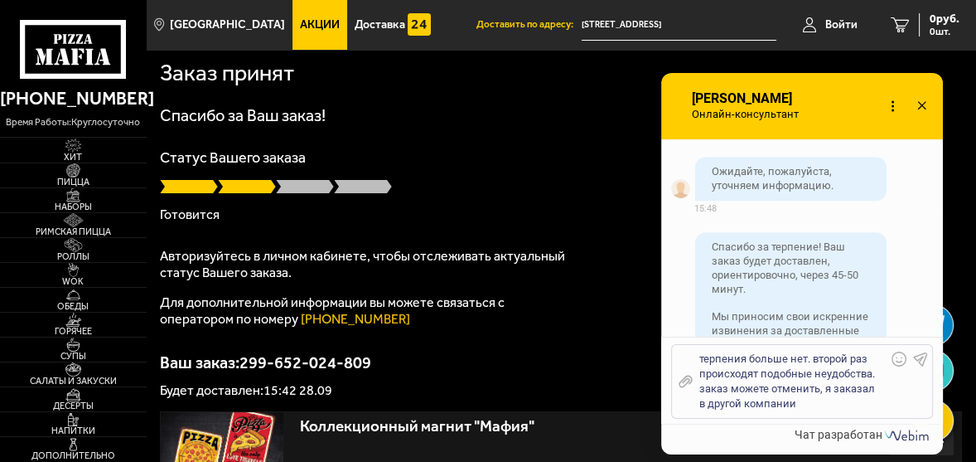
click at [919, 356] on icon at bounding box center [920, 358] width 15 height 15
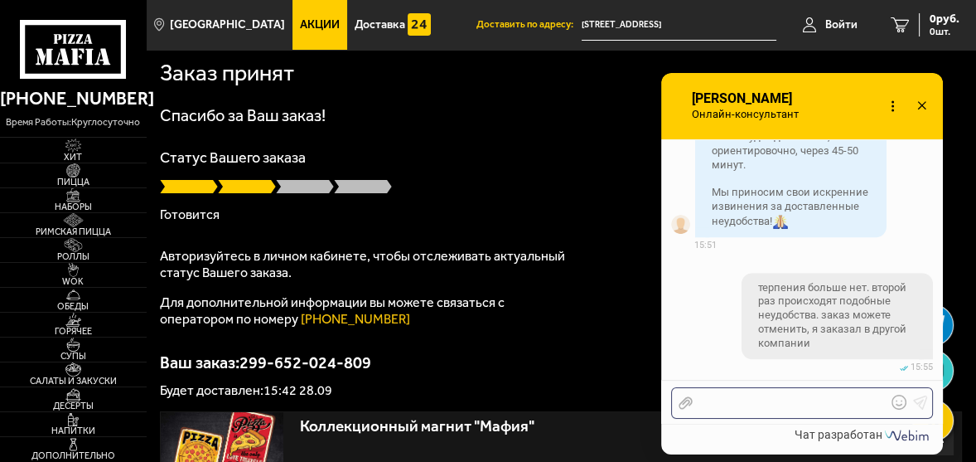
scroll to position [1572, 0]
